Goal: Information Seeking & Learning: Understand process/instructions

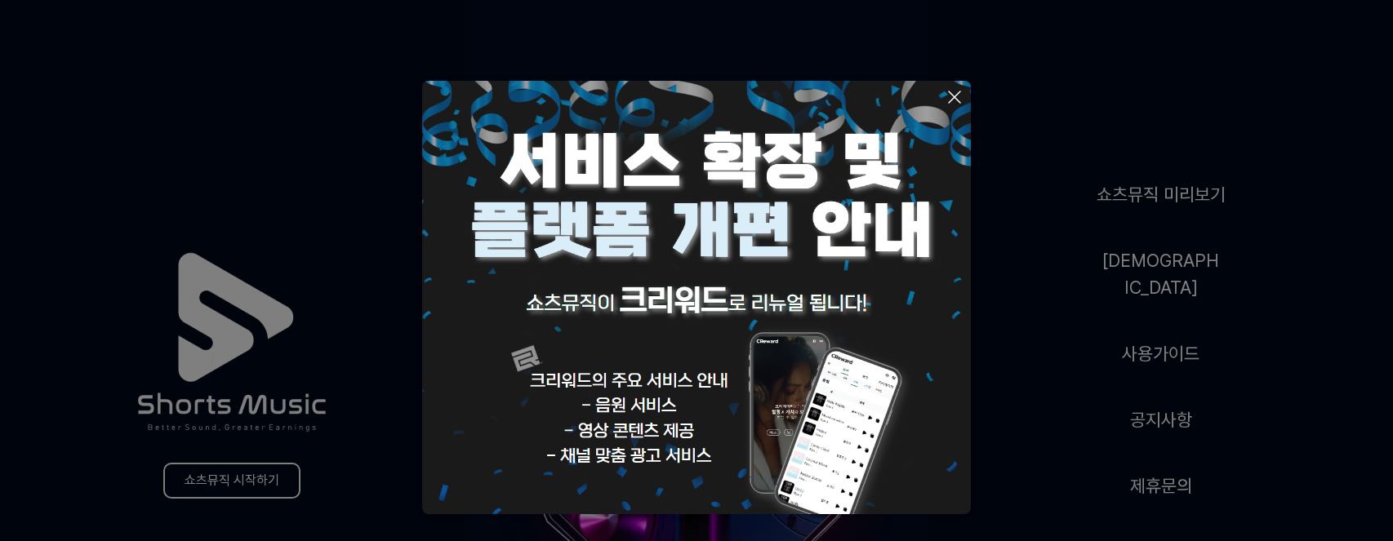
drag, startPoint x: 939, startPoint y: 88, endPoint x: 945, endPoint y: 95, distance: 9.2
click at [940, 88] on img at bounding box center [696, 355] width 549 height 549
click at [945, 95] on icon at bounding box center [955, 97] width 20 height 20
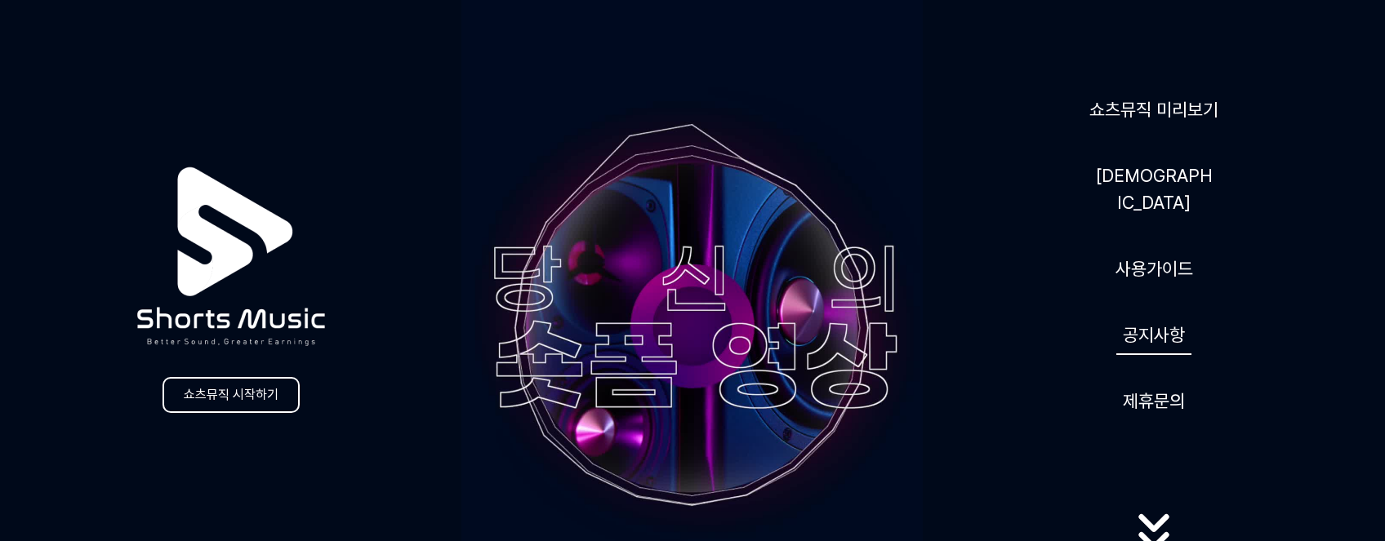
scroll to position [163, 0]
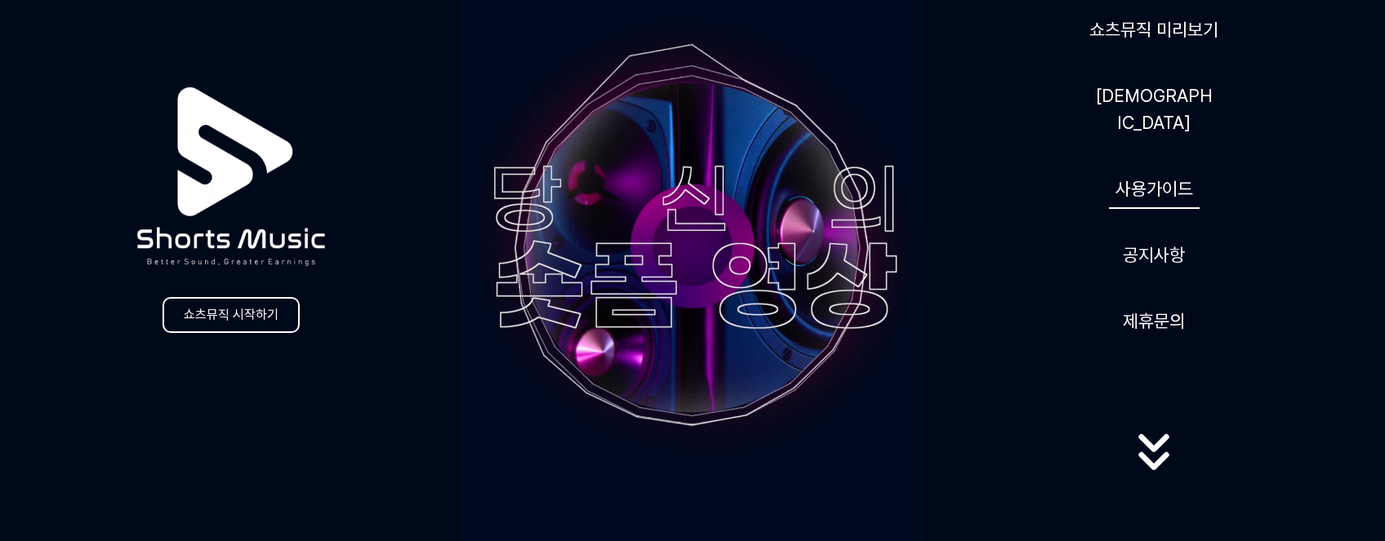
click at [1144, 179] on link "사용가이드" at bounding box center [1154, 189] width 91 height 40
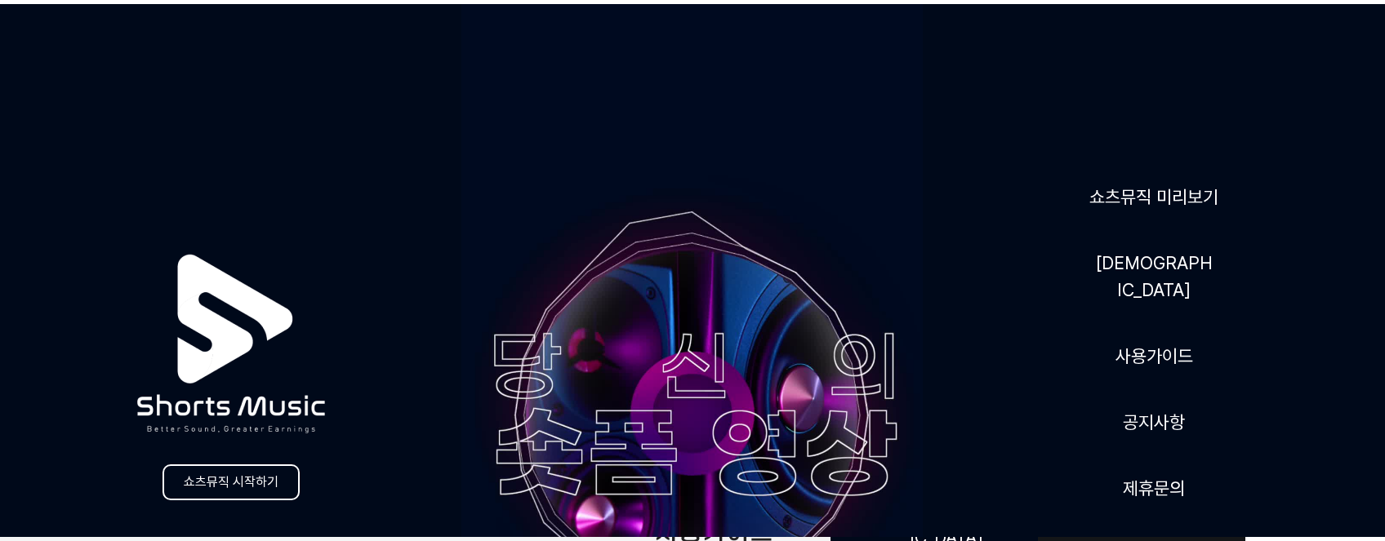
scroll to position [29, 0]
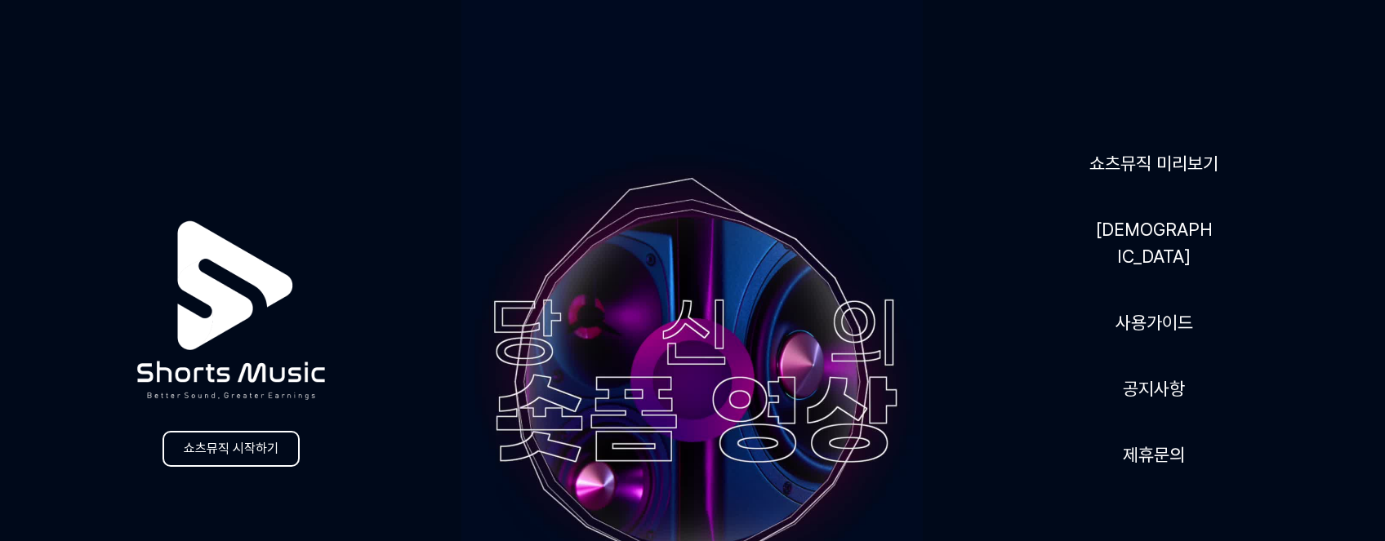
click at [667, 254] on video at bounding box center [691, 381] width 461 height 820
drag, startPoint x: 639, startPoint y: 176, endPoint x: 589, endPoint y: 160, distance: 52.9
click at [639, 176] on video at bounding box center [691, 381] width 461 height 820
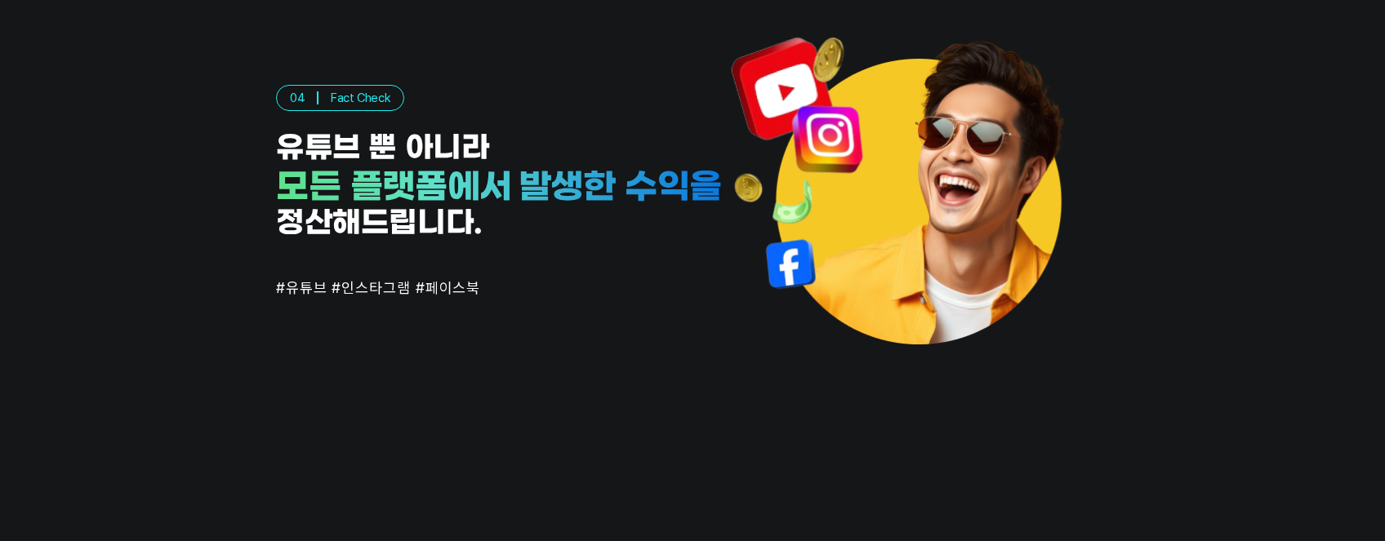
scroll to position [4029, 0]
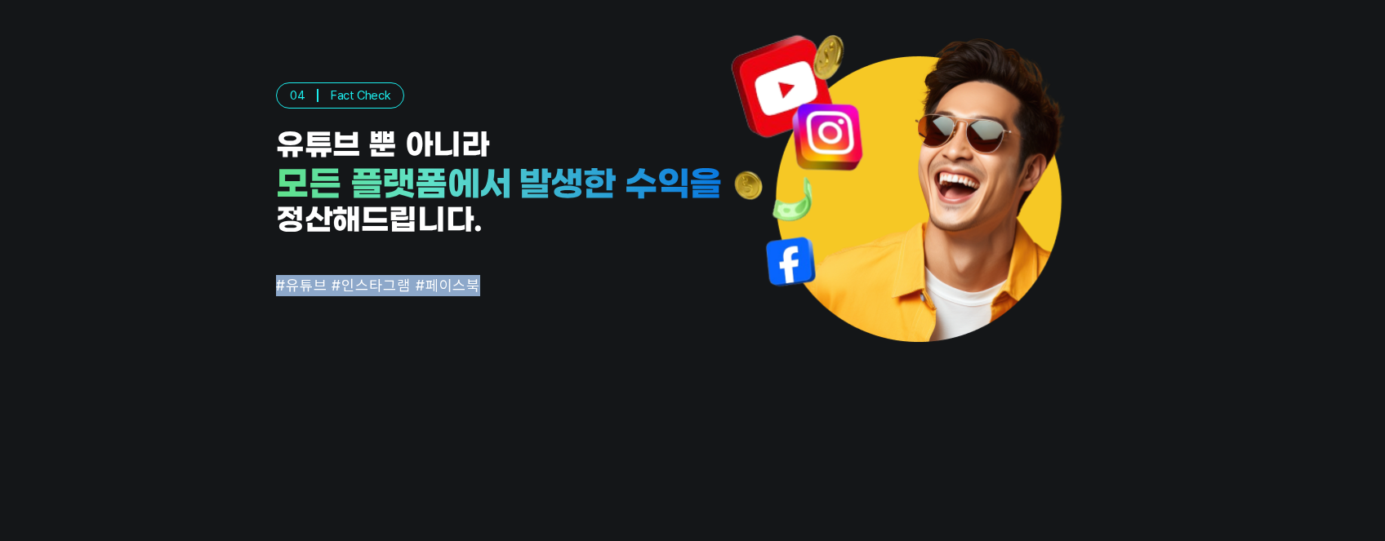
drag, startPoint x: 489, startPoint y: 280, endPoint x: 269, endPoint y: 296, distance: 220.1
click at [269, 296] on div "04 Fact Check 유튜브 뿐 아니라 모든 플랫폼에서 발생한 수익을 발생한 수익을 정산해드립니다. #유튜브 #인스타그램 #페이스북" at bounding box center [692, 190] width 862 height 420
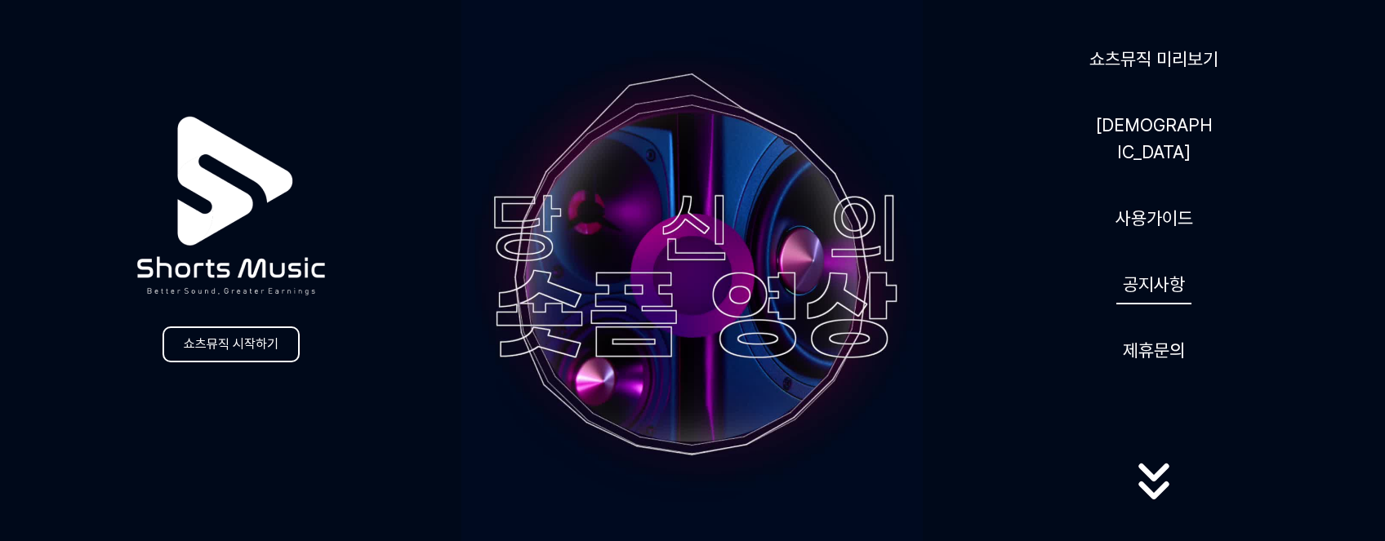
scroll to position [163, 0]
